Goal: Information Seeking & Learning: Learn about a topic

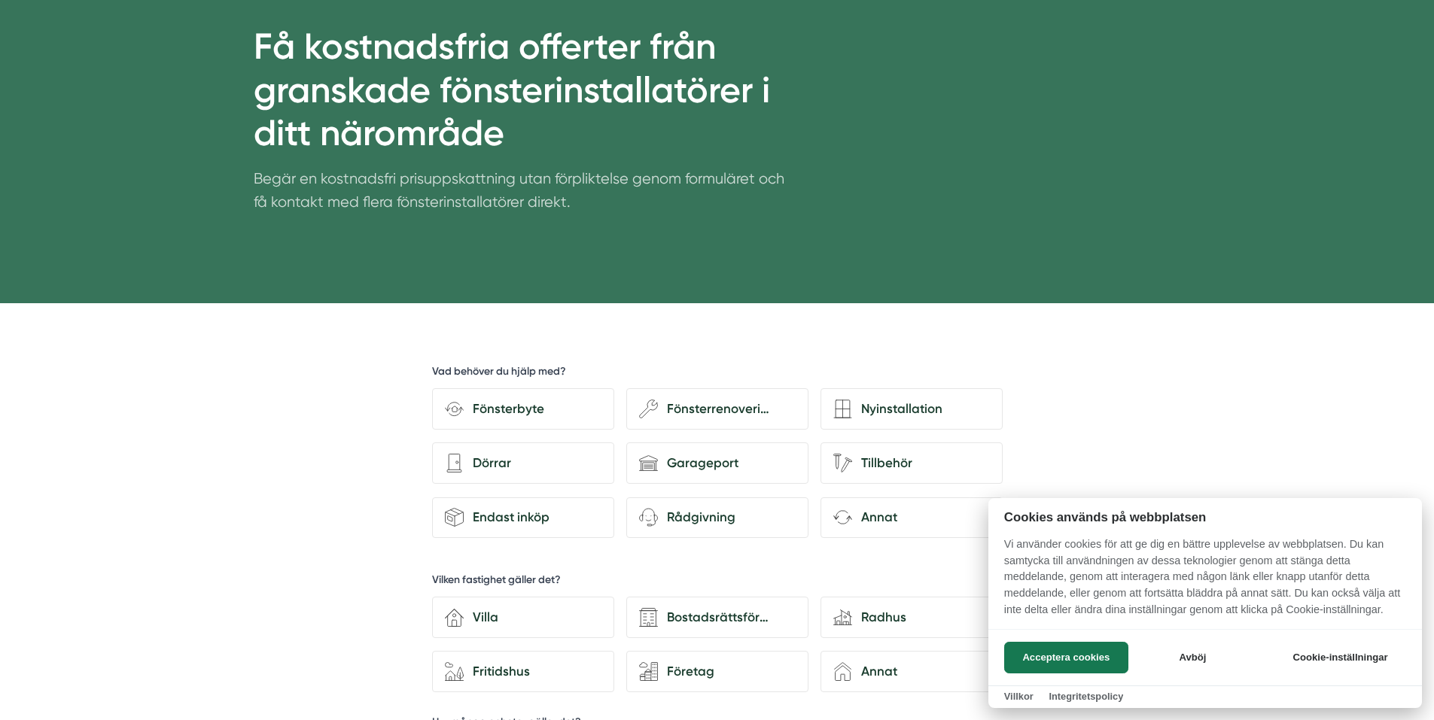
scroll to position [226, 0]
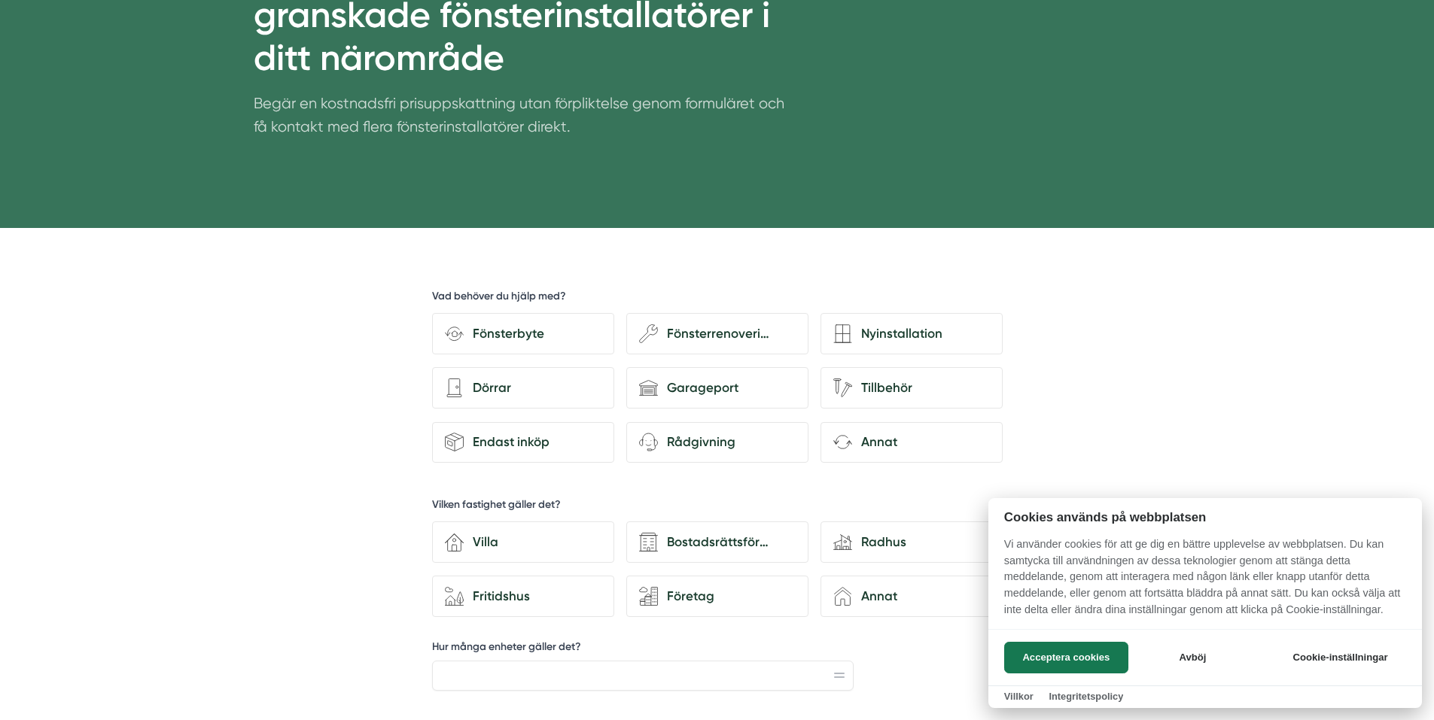
click at [498, 333] on div at bounding box center [717, 360] width 1434 height 720
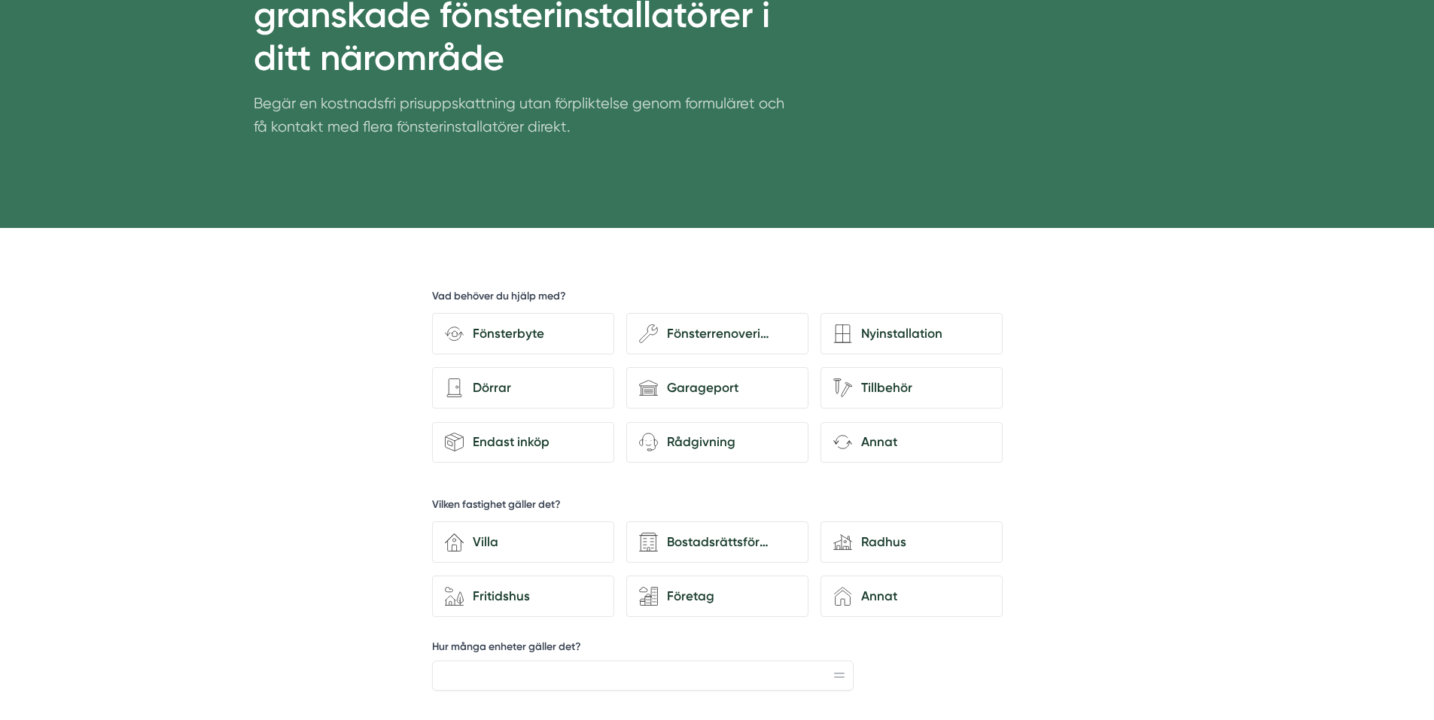
click at [498, 333] on div "Fönsterbyte" at bounding box center [533, 334] width 138 height 20
click at [0, 0] on input "Fönsterbyte" at bounding box center [0, 0] width 0 height 0
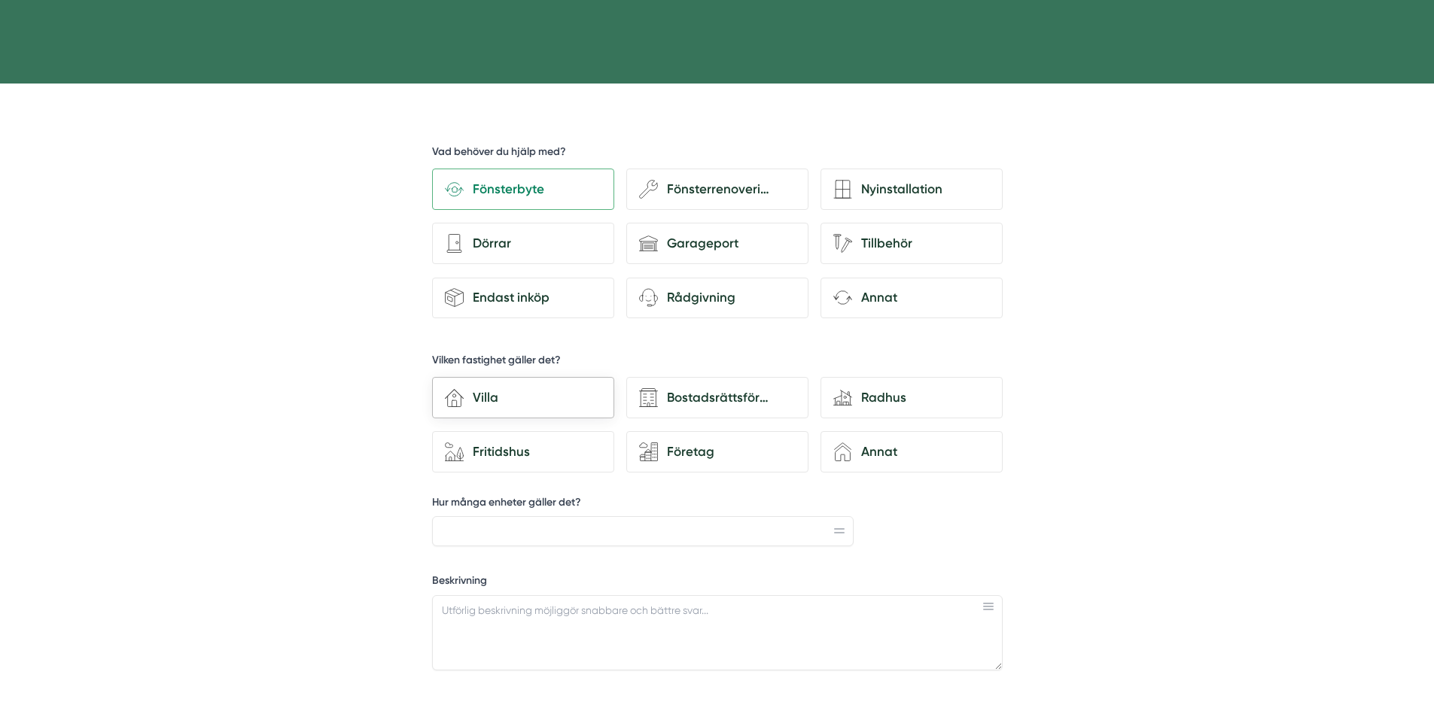
scroll to position [376, 0]
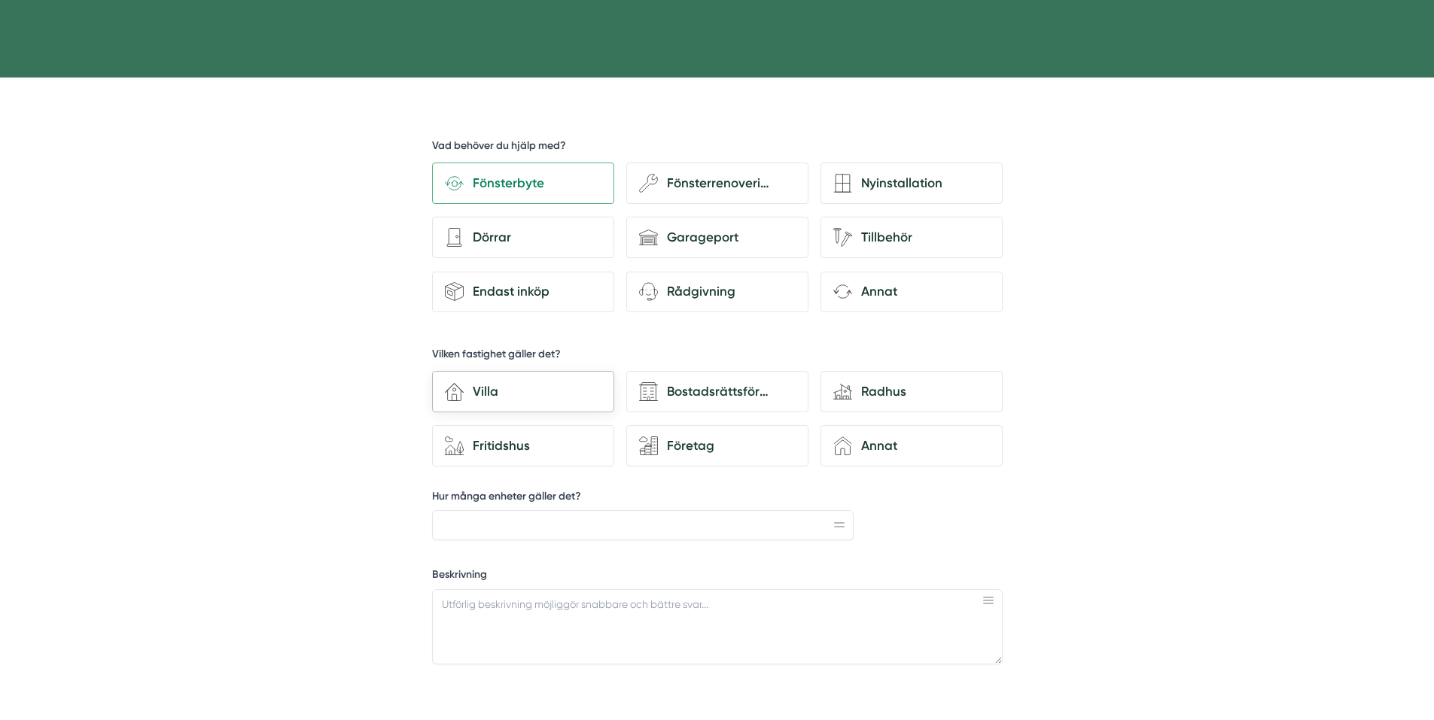
click at [514, 391] on div "Villa" at bounding box center [533, 392] width 138 height 20
click at [0, 0] on input "house-3 Villa" at bounding box center [0, 0] width 0 height 0
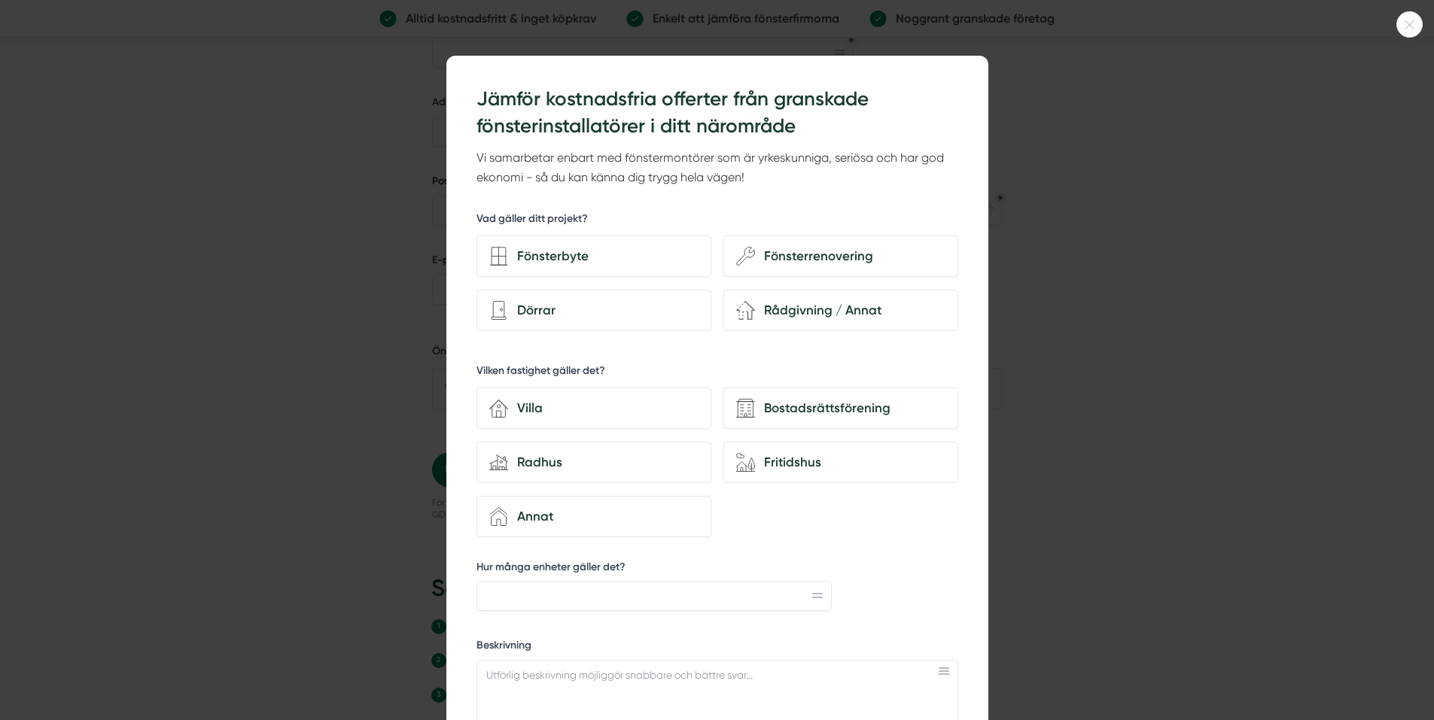
scroll to position [1204, 0]
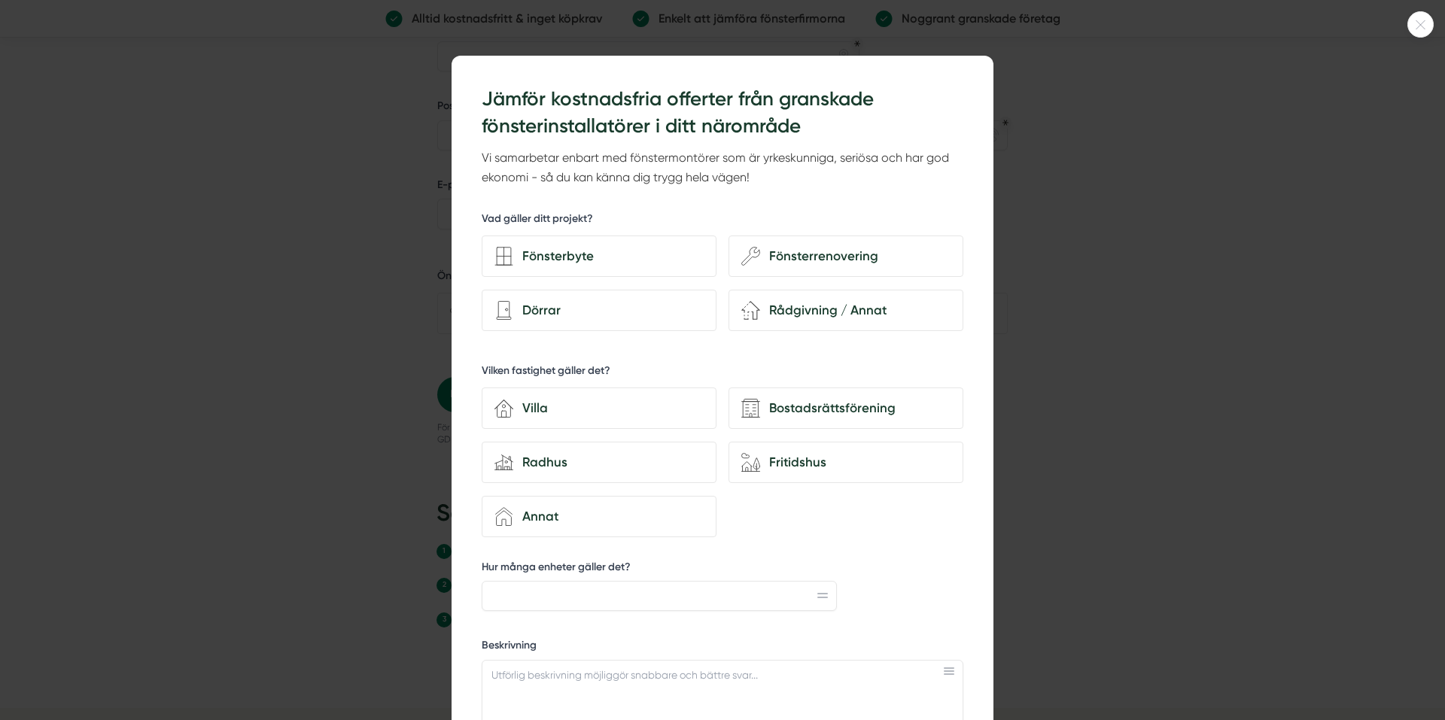
click at [1422, 22] on icon at bounding box center [1420, 24] width 25 height 9
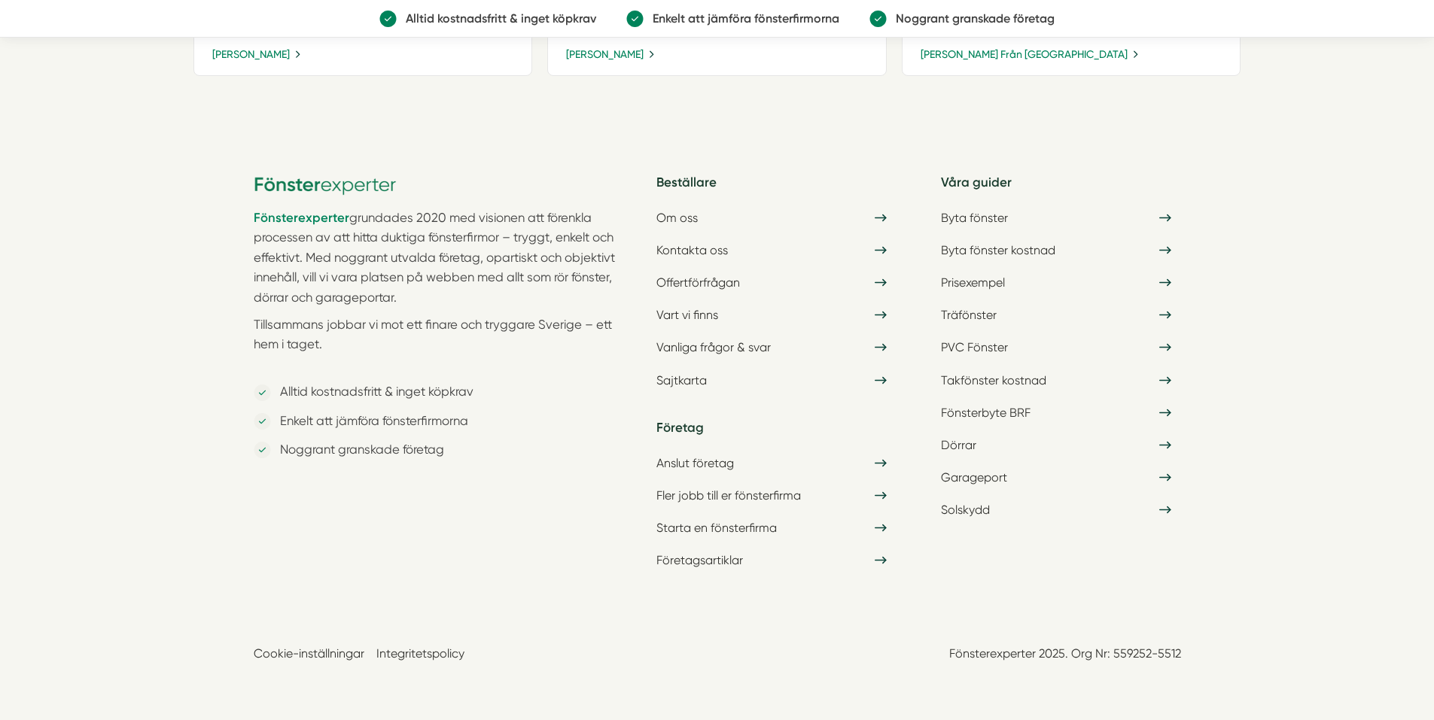
scroll to position [2177, 0]
click at [977, 344] on link "PVC Fönster" at bounding box center [1056, 346] width 248 height 26
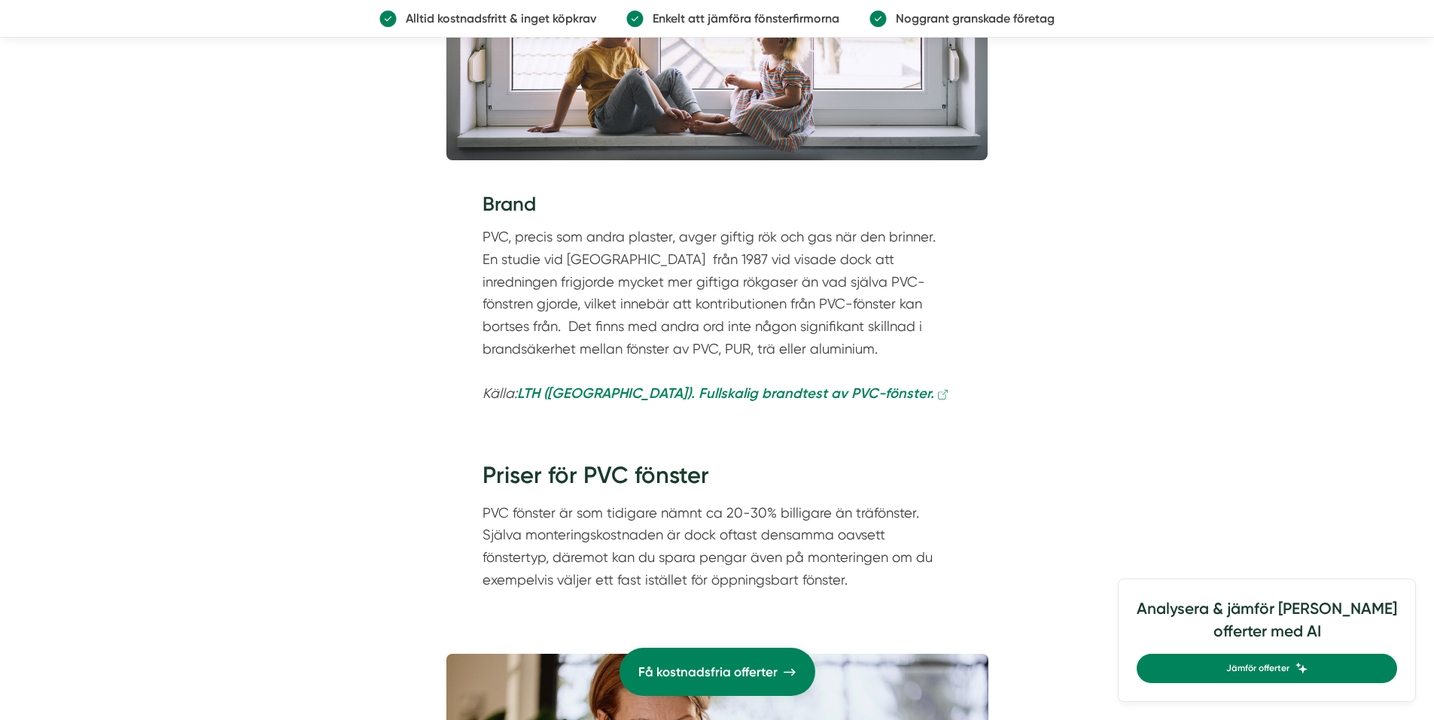
scroll to position [7828, 0]
